Goal: Task Accomplishment & Management: Use online tool/utility

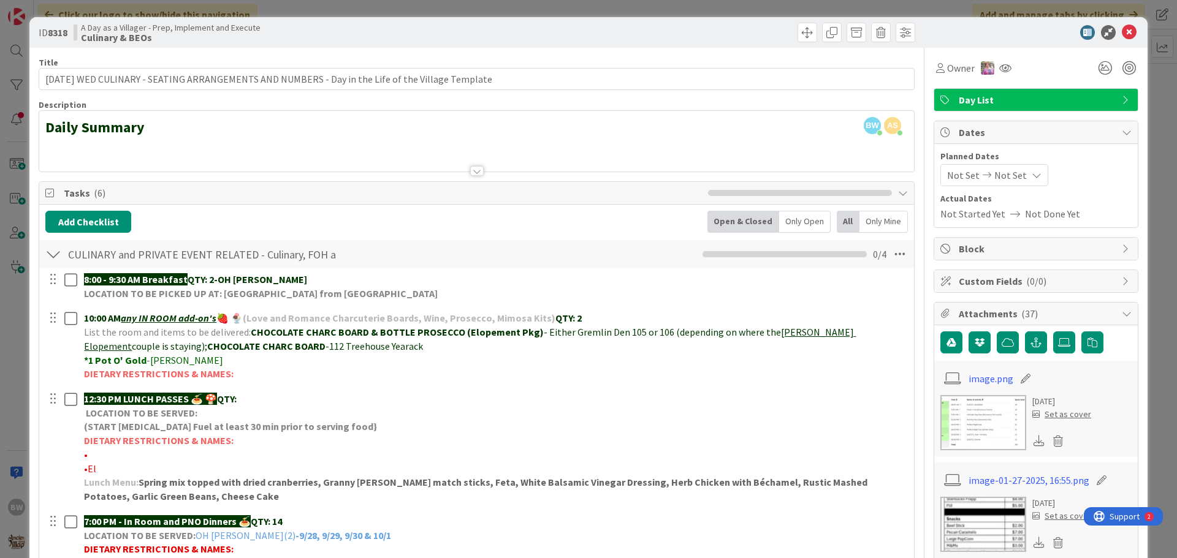
scroll to position [184, 0]
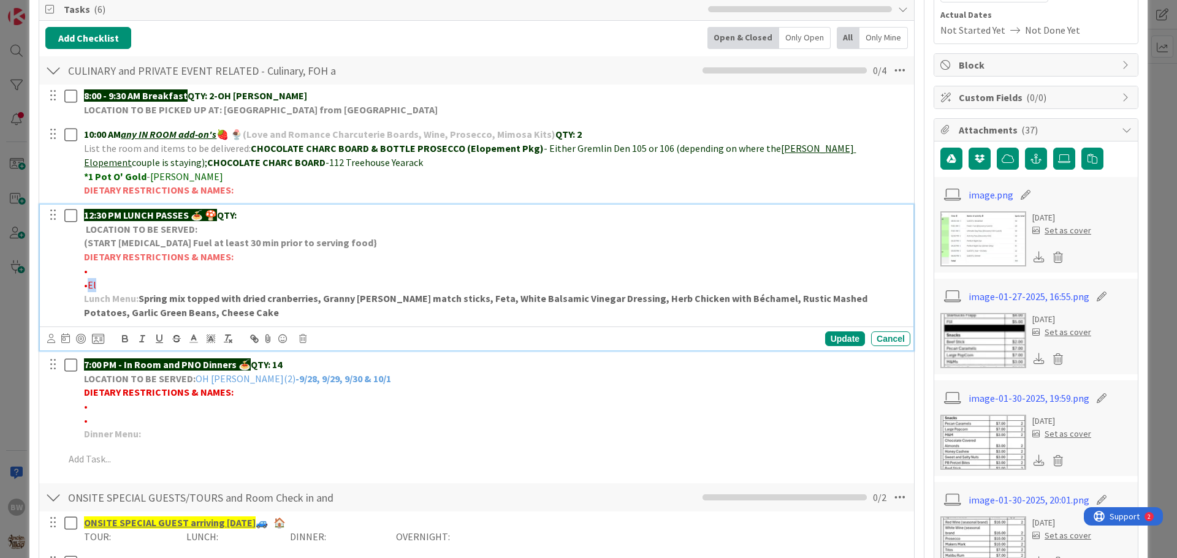
drag, startPoint x: 107, startPoint y: 283, endPoint x: 88, endPoint y: 286, distance: 19.8
click at [88, 286] on p "•El" at bounding box center [494, 285] width 821 height 14
click at [835, 340] on div "Update" at bounding box center [845, 339] width 40 height 15
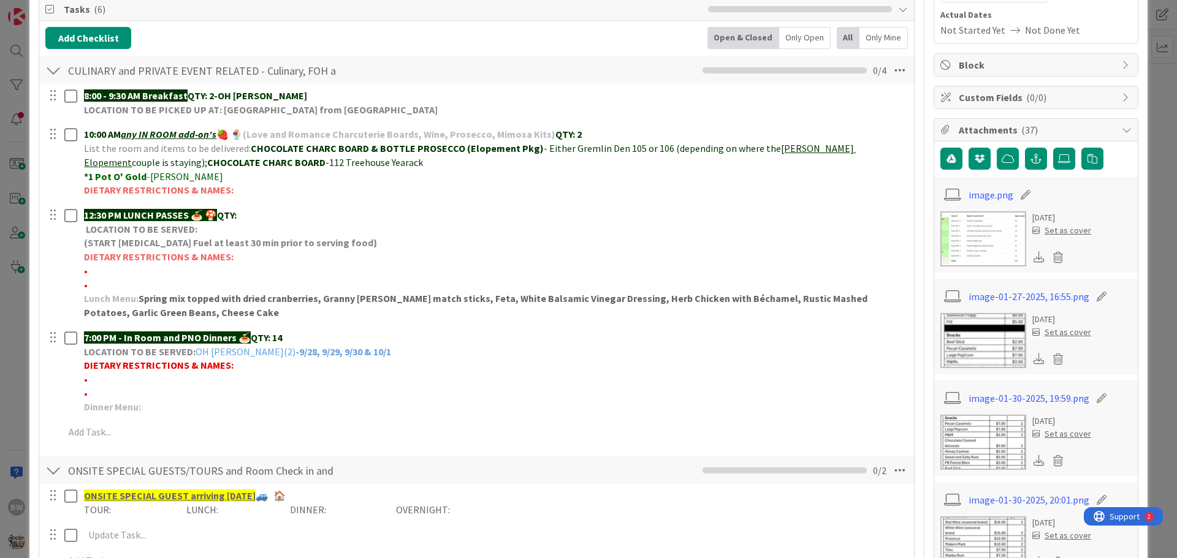
scroll to position [0, 0]
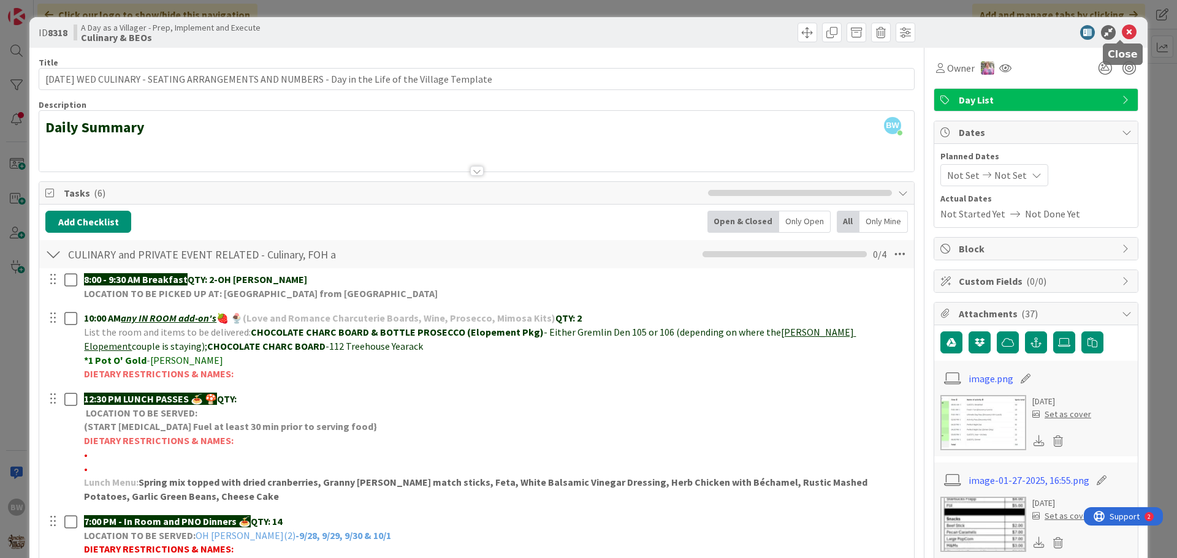
click at [1121, 31] on icon at bounding box center [1128, 32] width 15 height 15
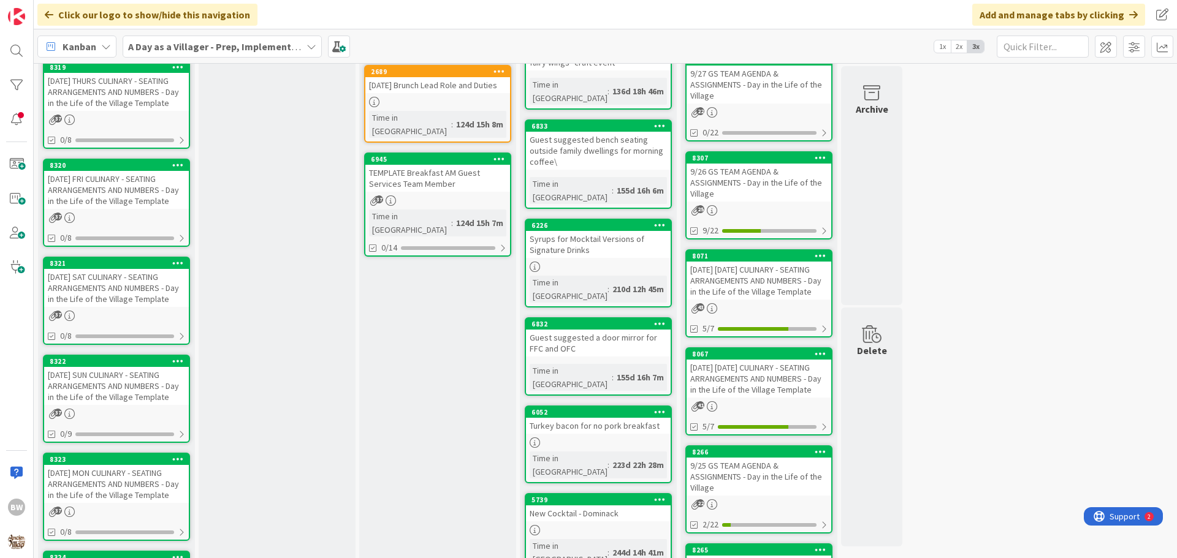
scroll to position [490, 0]
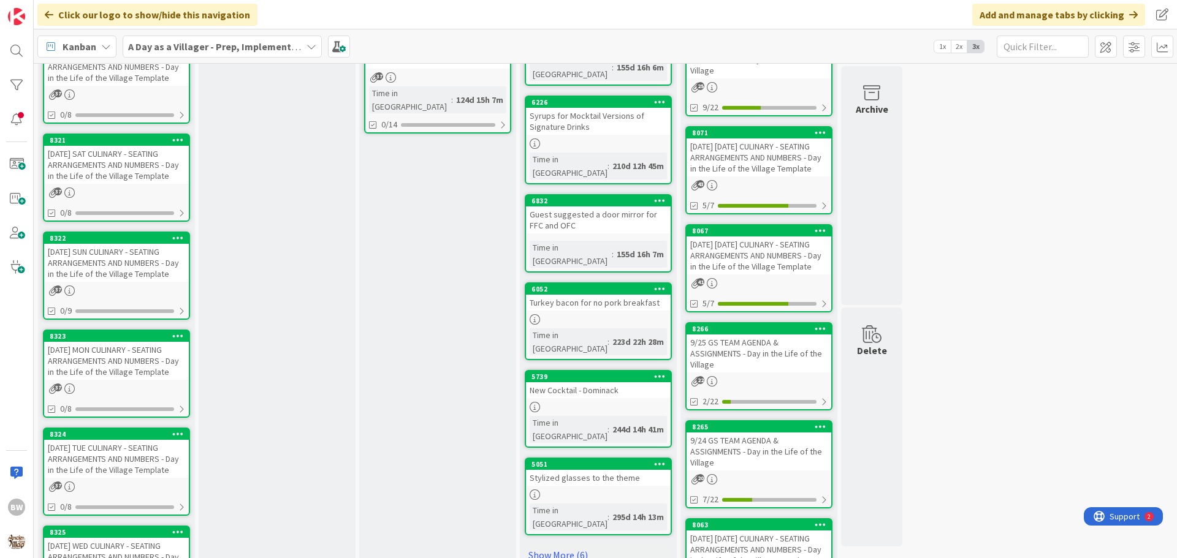
click at [102, 342] on div "[DATE] MON CULINARY - SEATING ARRANGEMENTS AND NUMBERS - Day in the Life of the…" at bounding box center [116, 361] width 145 height 38
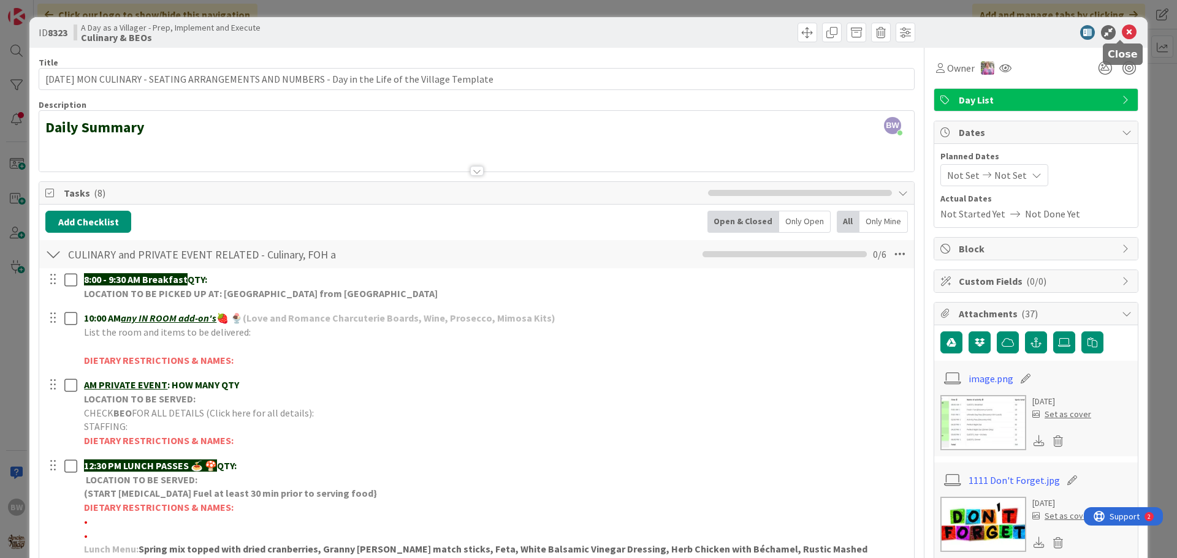
click at [1121, 29] on icon at bounding box center [1128, 32] width 15 height 15
